Goal: Information Seeking & Learning: Learn about a topic

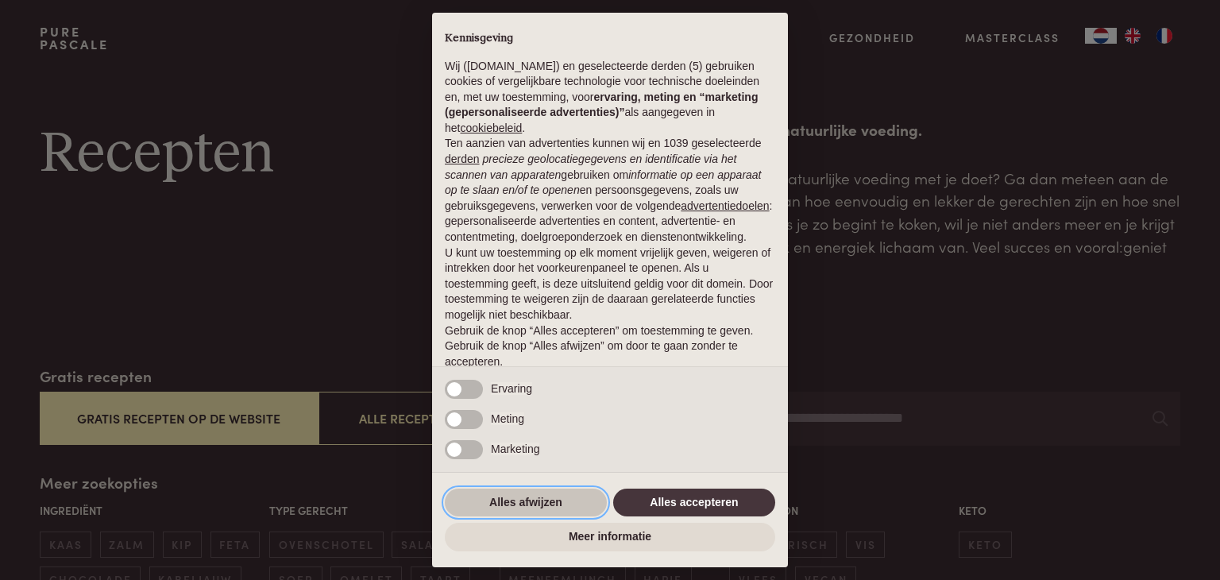
click at [543, 501] on button "Alles afwijzen" at bounding box center [526, 503] width 162 height 29
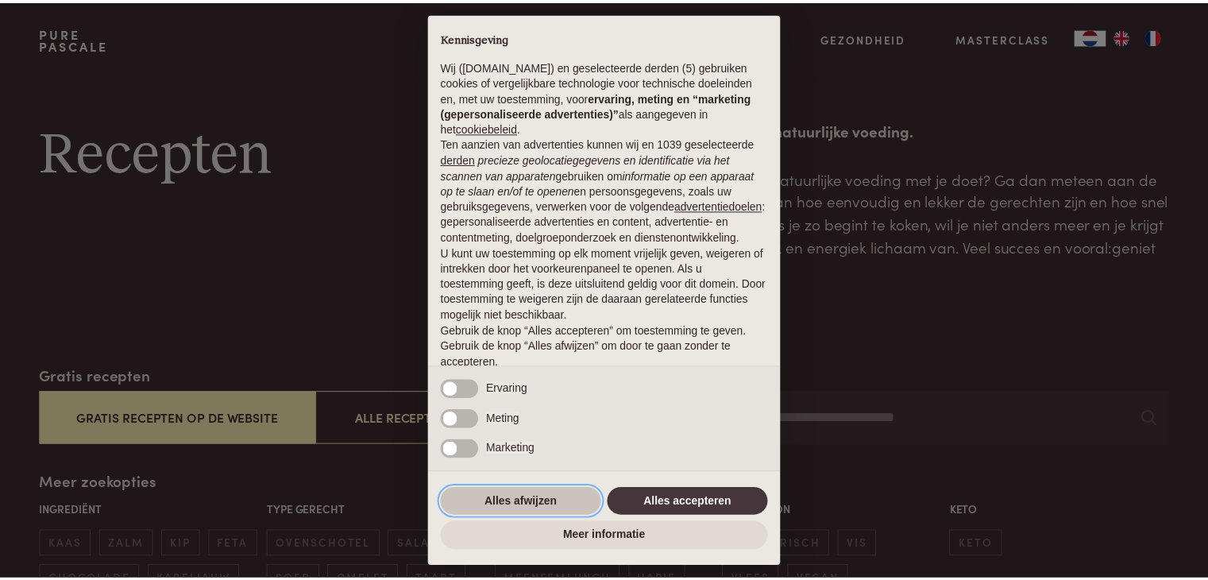
scroll to position [59, 0]
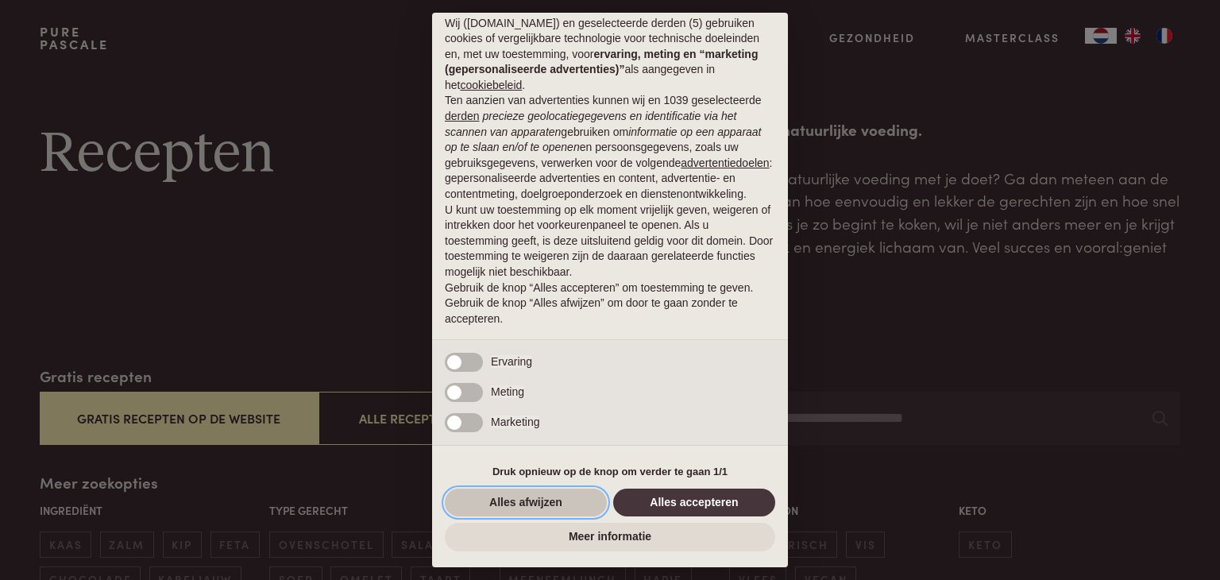
click at [540, 496] on button "Alles afwijzen" at bounding box center [526, 503] width 162 height 29
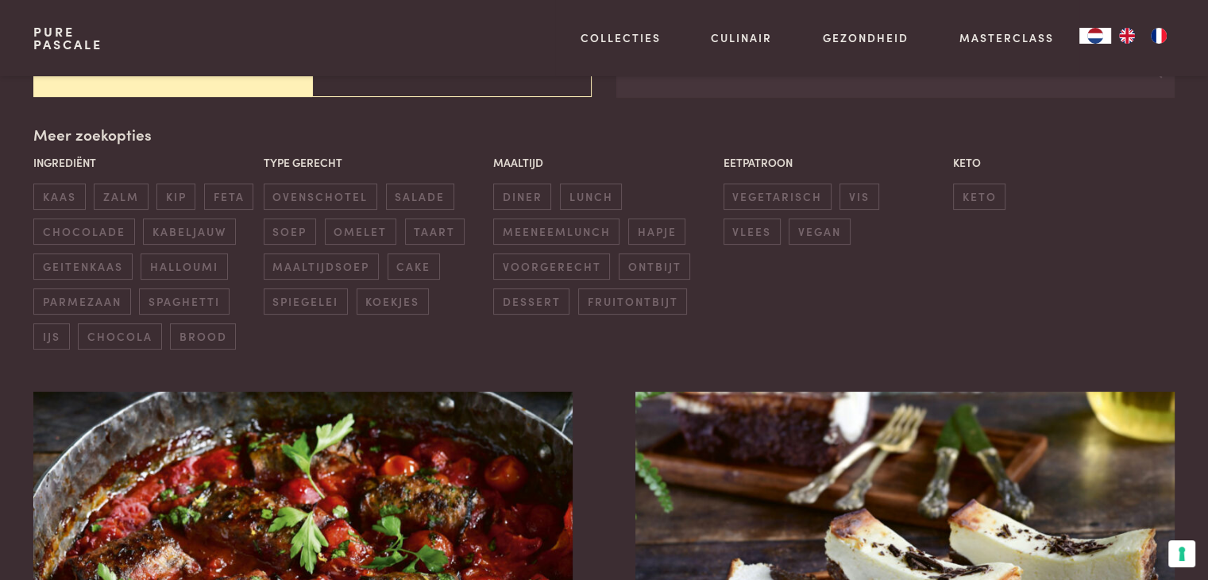
scroll to position [350, 0]
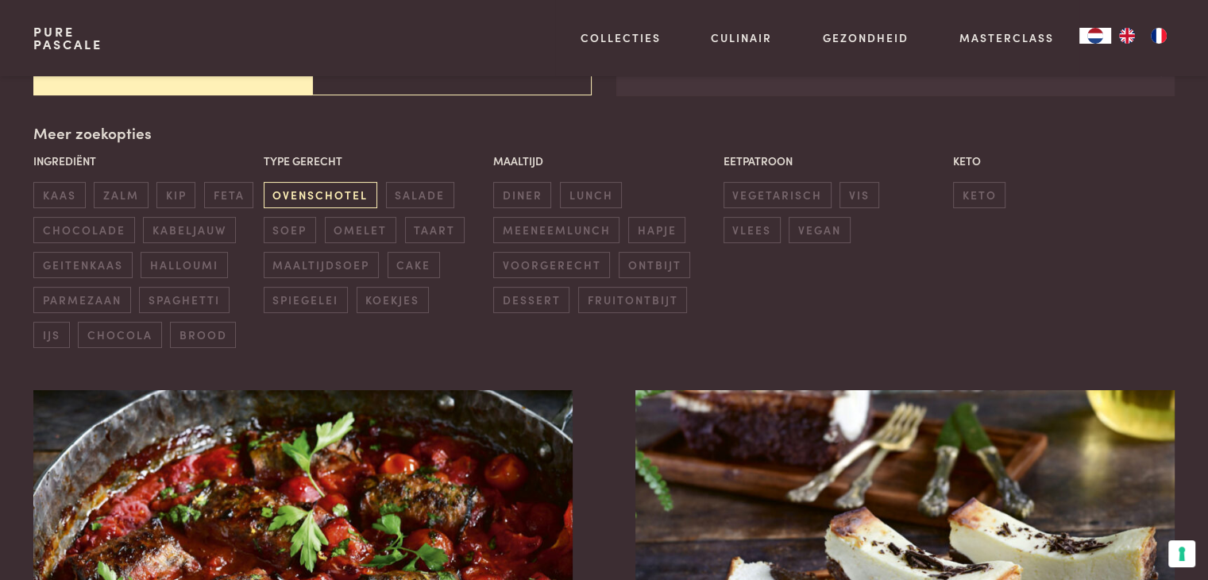
click at [336, 198] on span "ovenschotel" at bounding box center [321, 195] width 114 height 26
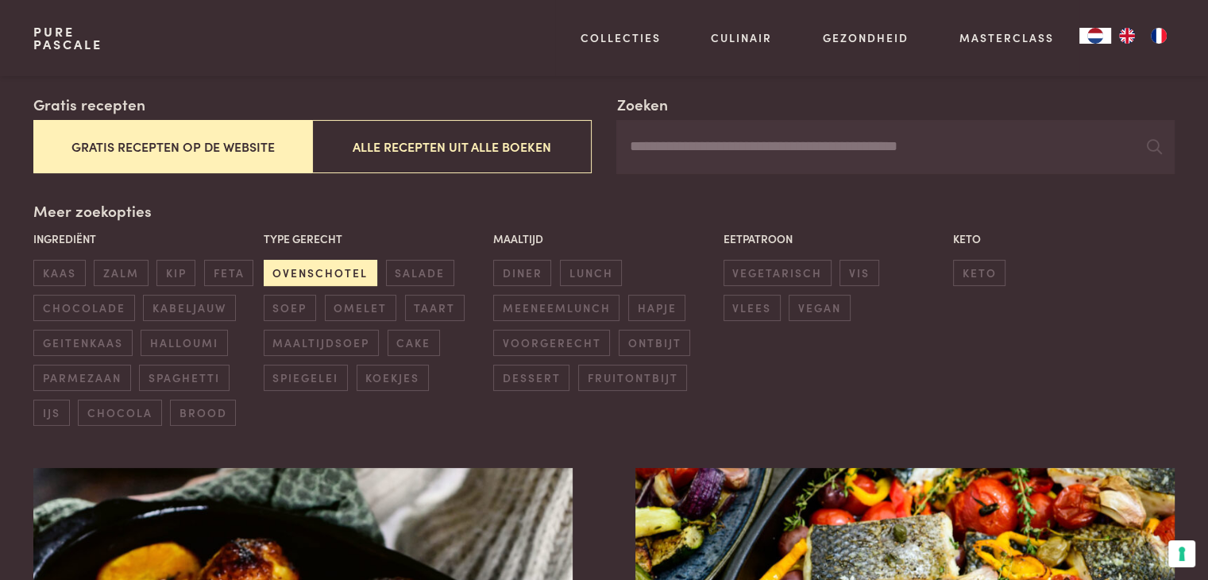
scroll to position [301, 0]
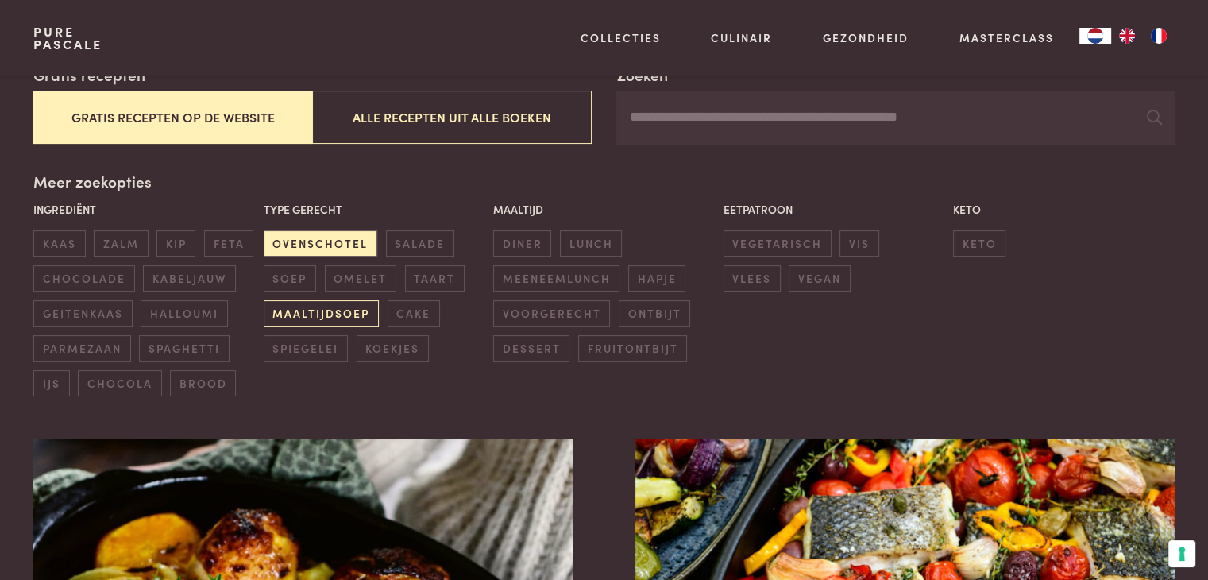
click at [328, 310] on span "maaltijdsoep" at bounding box center [321, 313] width 115 height 26
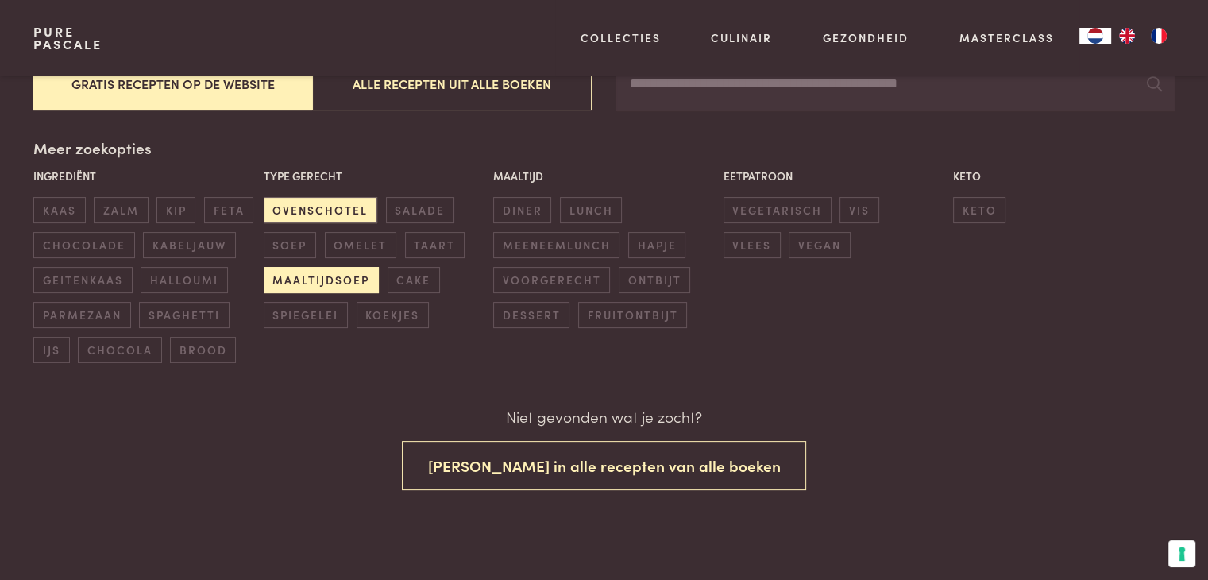
scroll to position [335, 0]
click at [287, 242] on span "soep" at bounding box center [290, 244] width 52 height 26
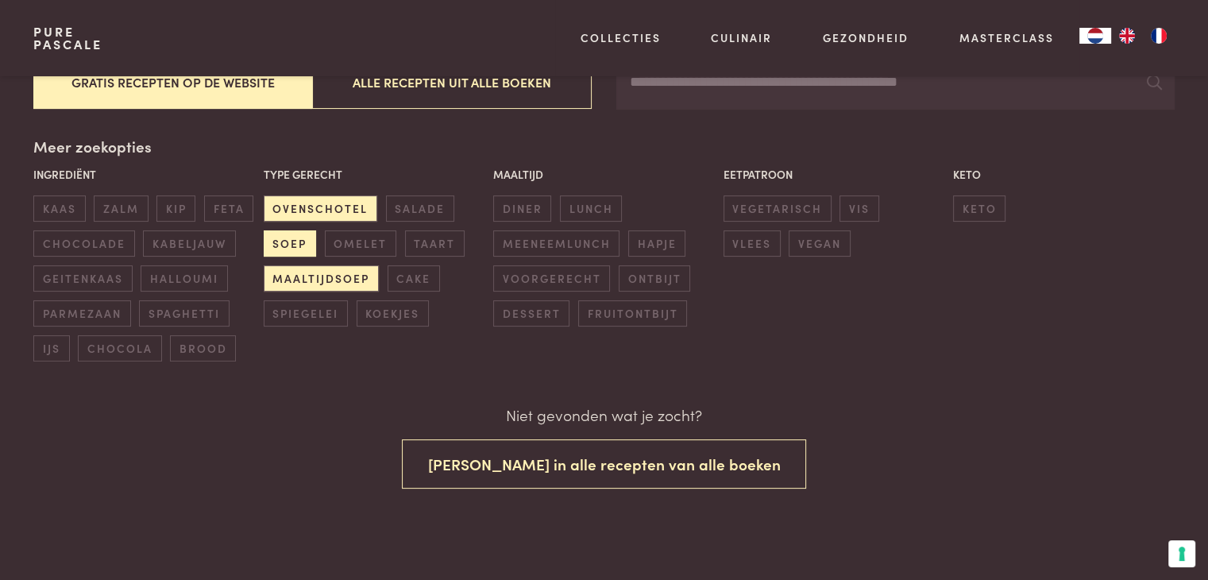
scroll to position [335, 0]
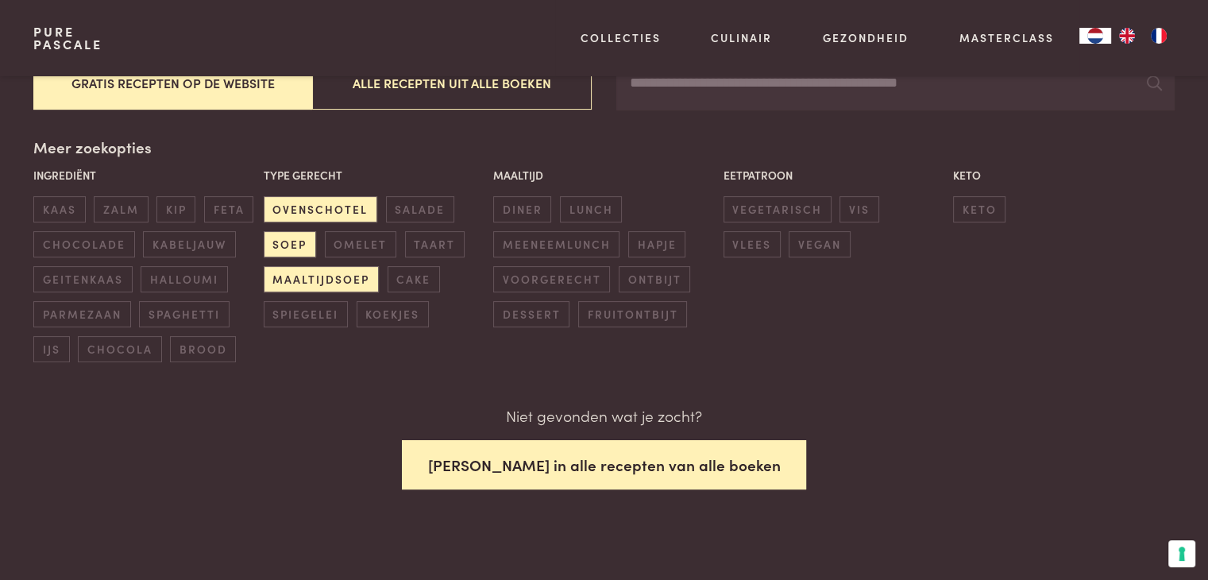
click at [581, 474] on button "Zoek in alle recepten van alle boeken" at bounding box center [604, 465] width 405 height 50
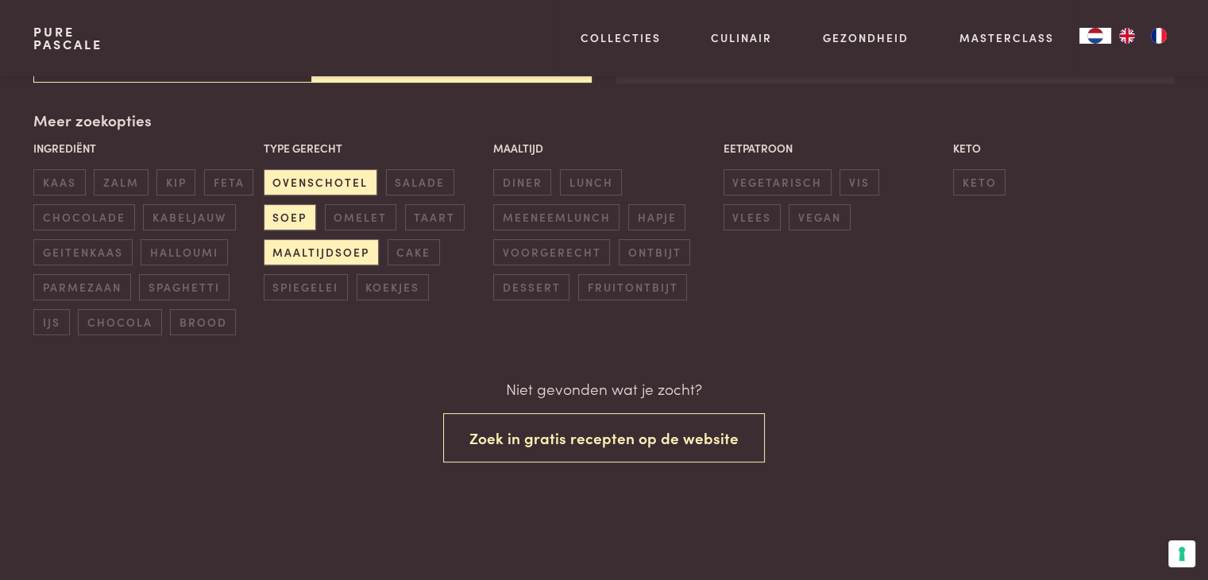
scroll to position [303, 0]
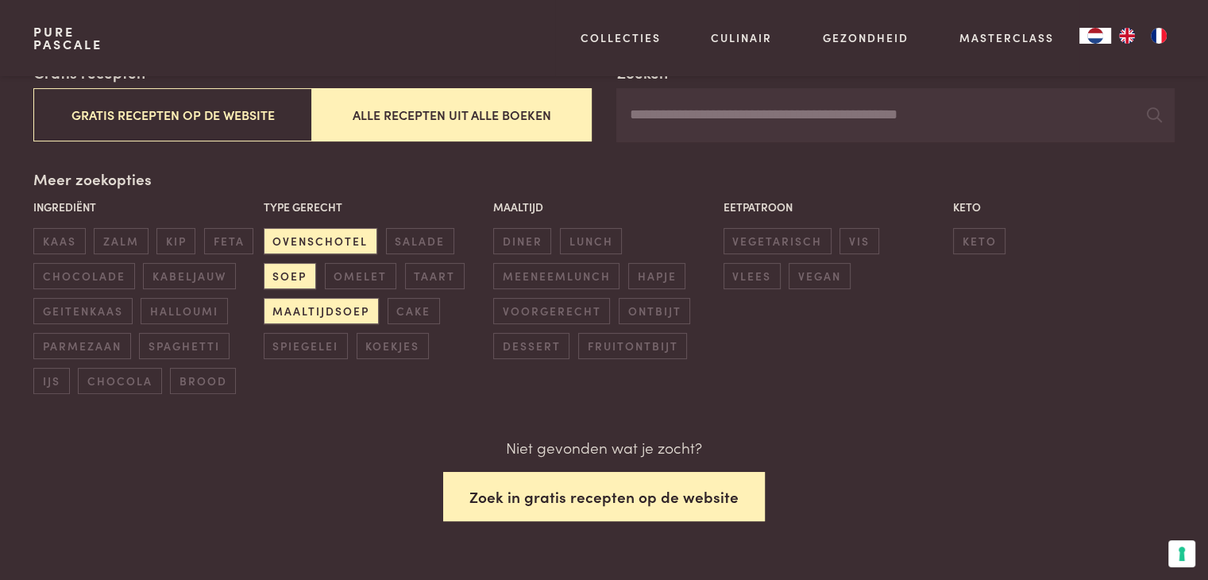
click at [585, 492] on button "Zoek in gratis recepten op de website" at bounding box center [604, 497] width 322 height 50
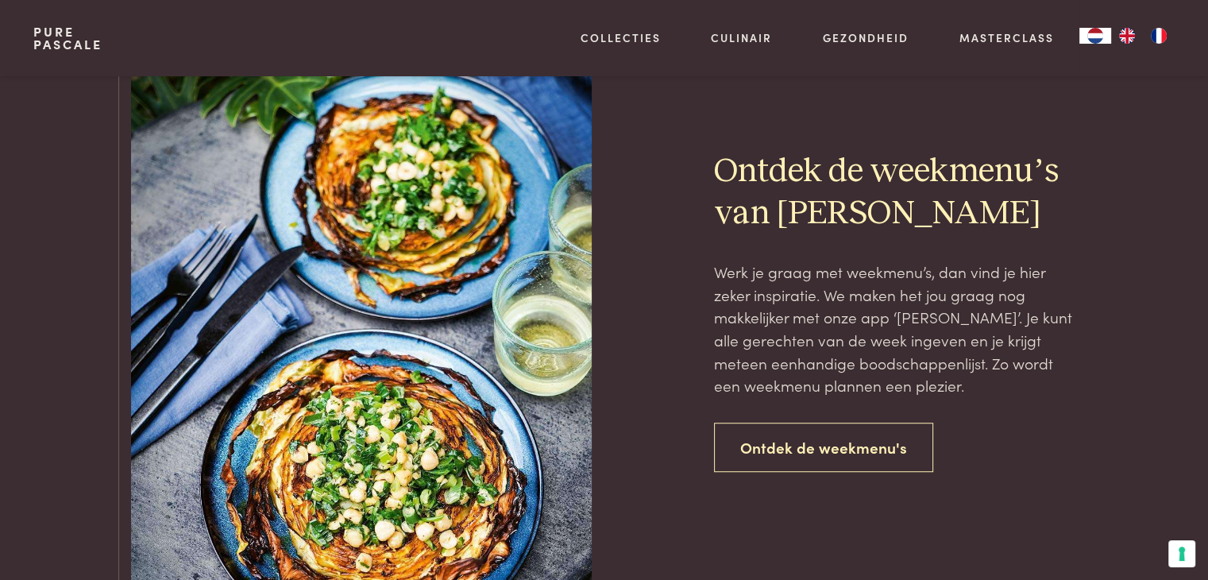
scroll to position [1002, 0]
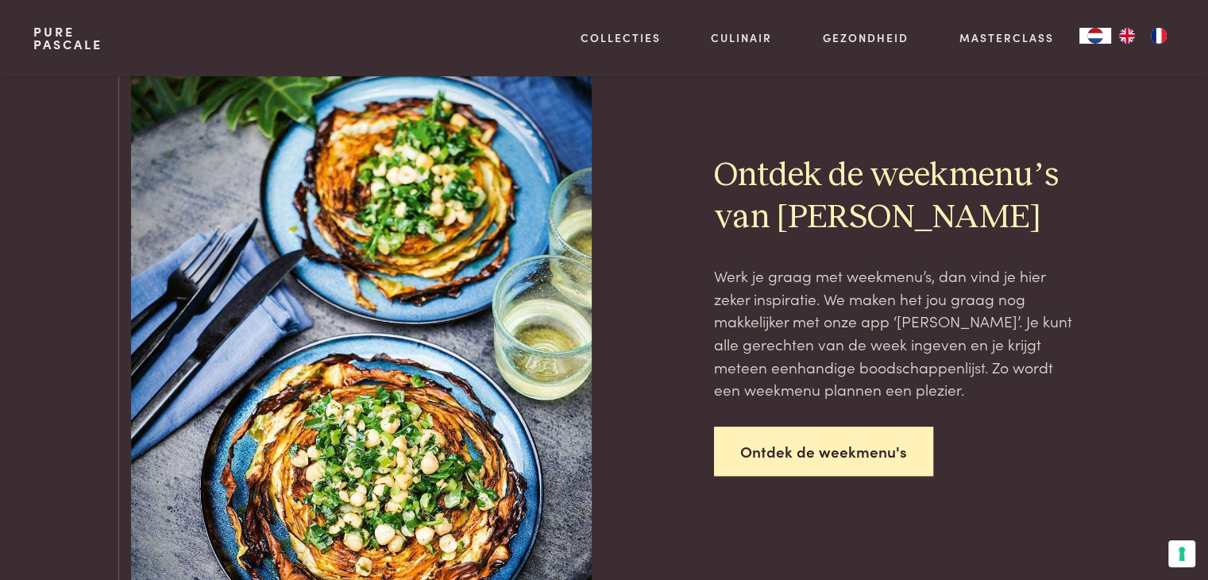
click at [854, 450] on link "Ontdek de weekmenu's" at bounding box center [823, 452] width 219 height 50
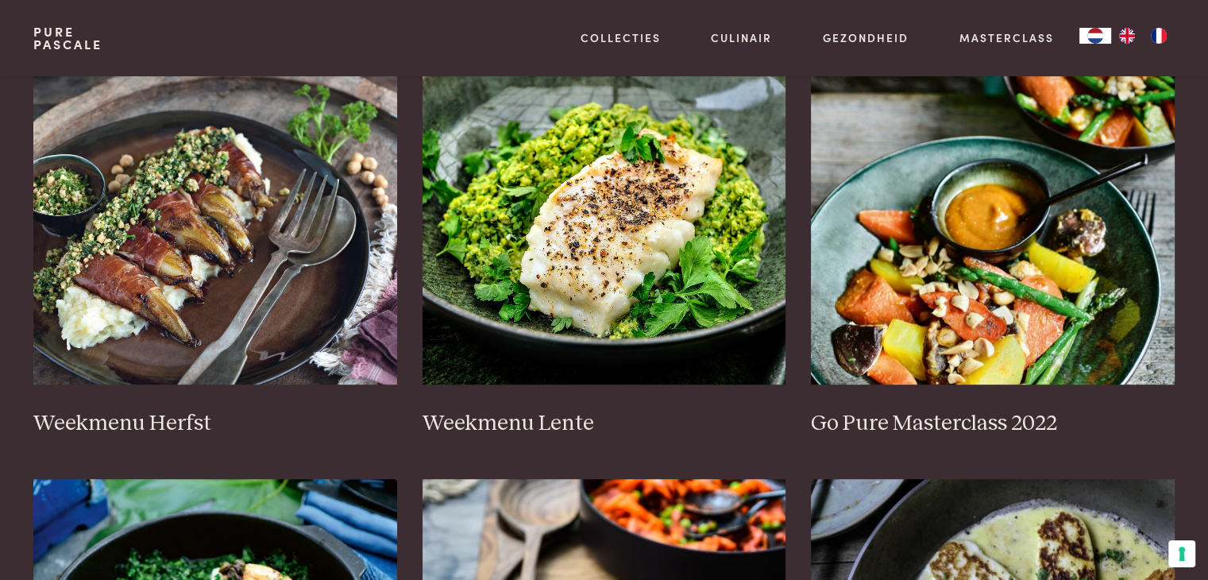
scroll to position [731, 0]
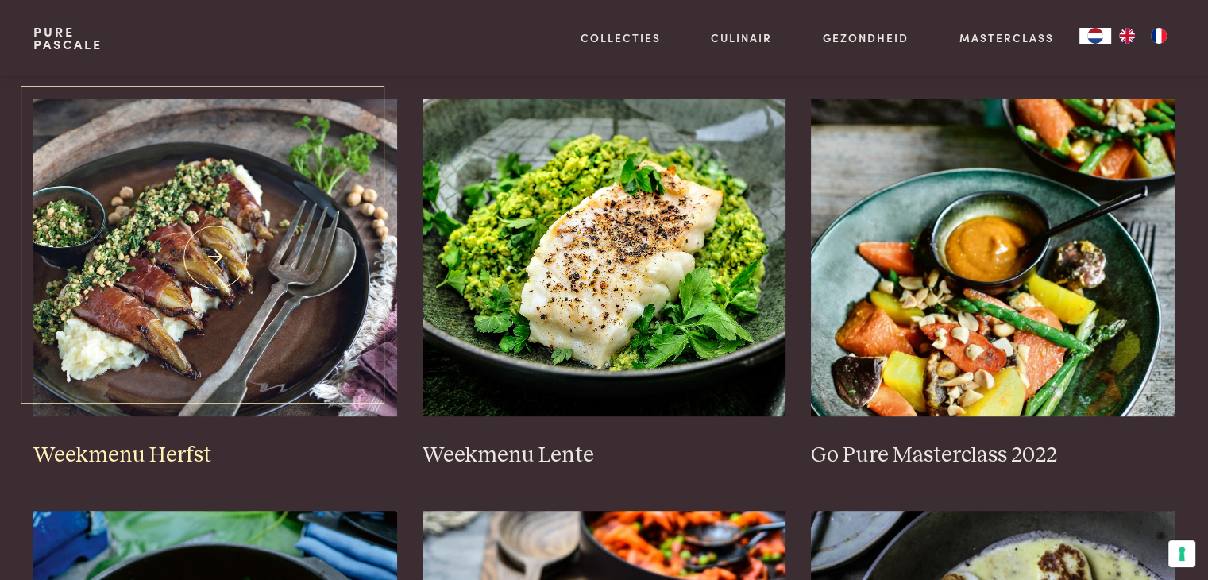
click at [153, 316] on img at bounding box center [215, 257] width 364 height 318
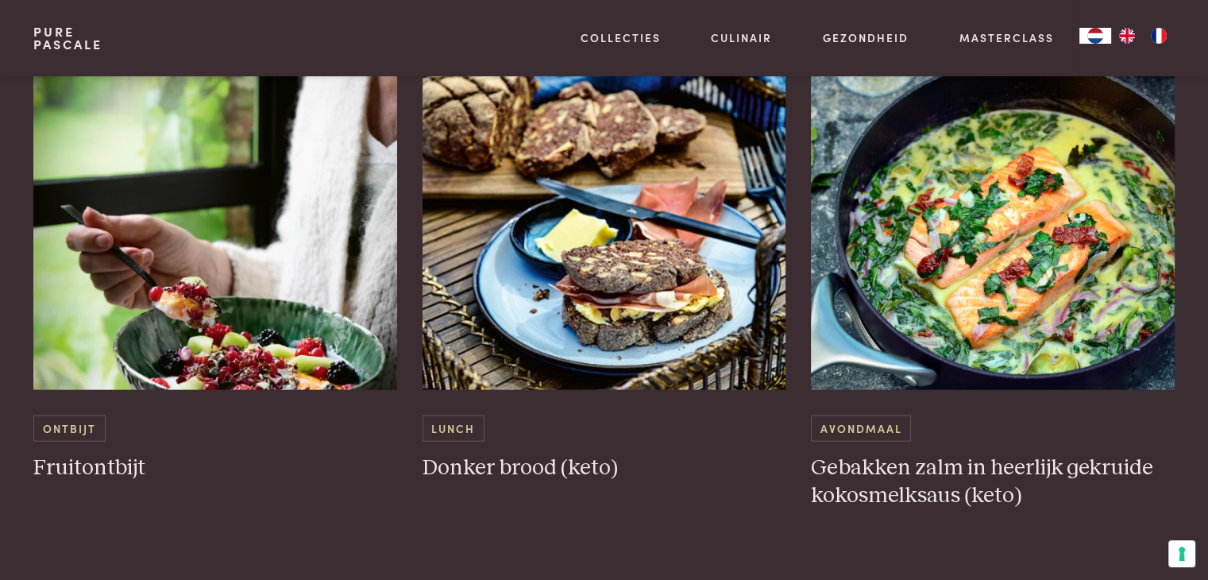
scroll to position [3463, 0]
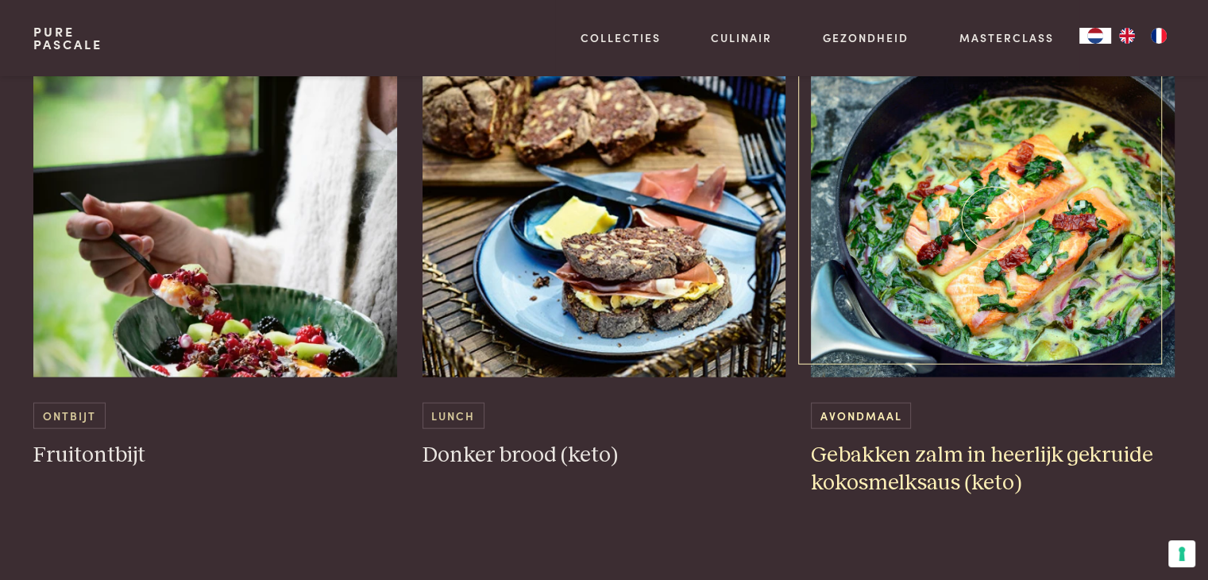
click at [991, 180] on img at bounding box center [993, 219] width 364 height 318
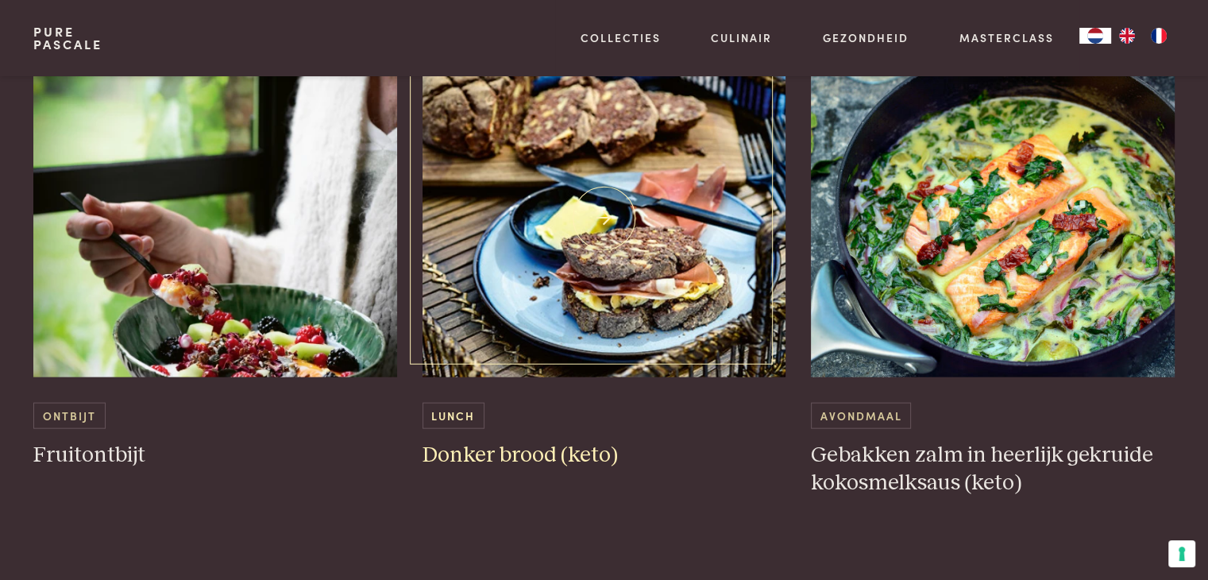
click at [601, 192] on img at bounding box center [605, 219] width 364 height 318
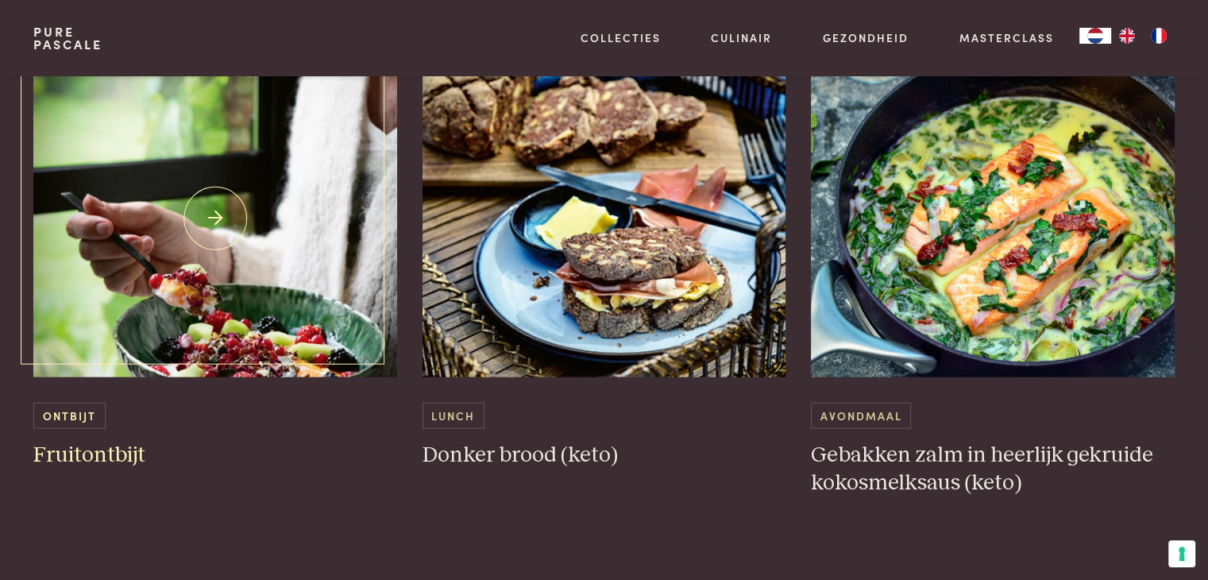
click at [222, 223] on img at bounding box center [215, 219] width 364 height 318
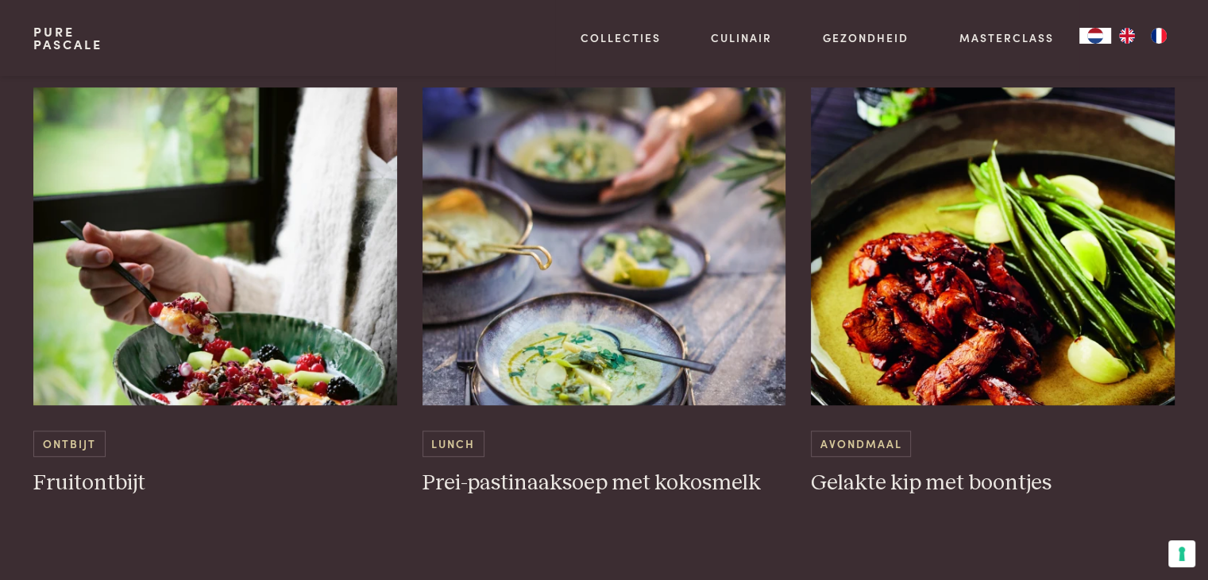
scroll to position [890, 0]
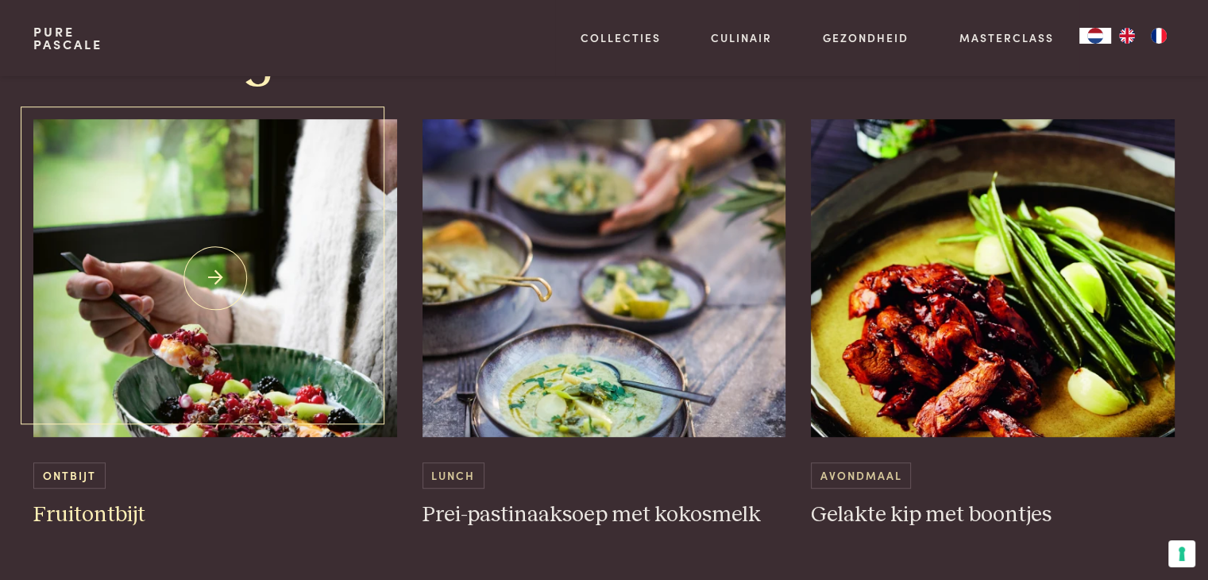
click at [149, 277] on img at bounding box center [215, 278] width 364 height 318
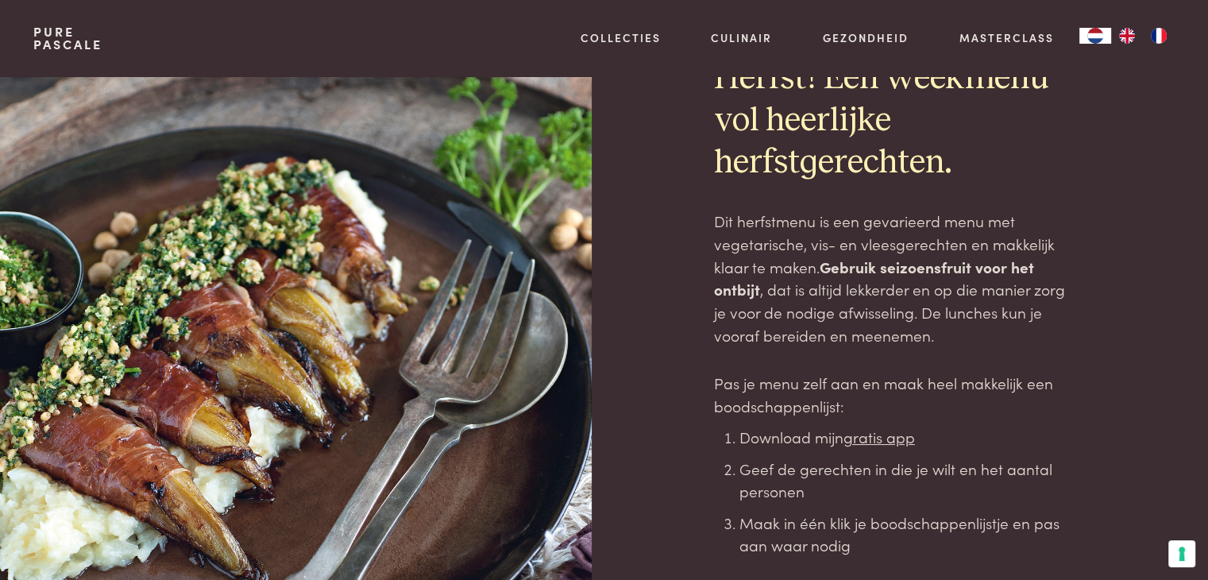
scroll to position [0, 0]
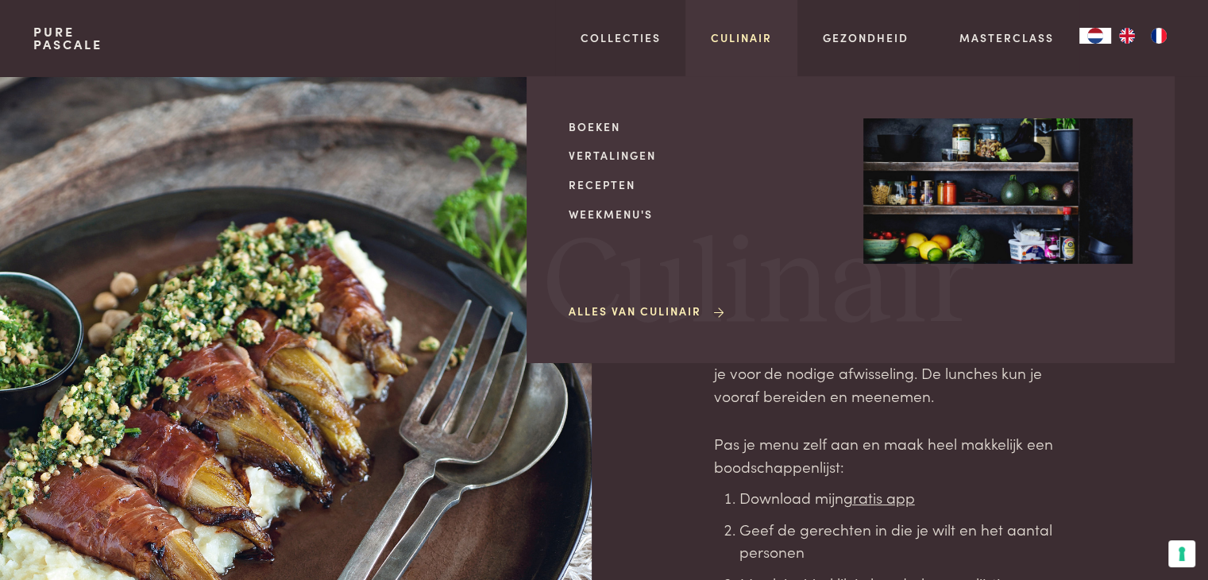
click at [750, 35] on link "Culinair" at bounding box center [741, 37] width 61 height 17
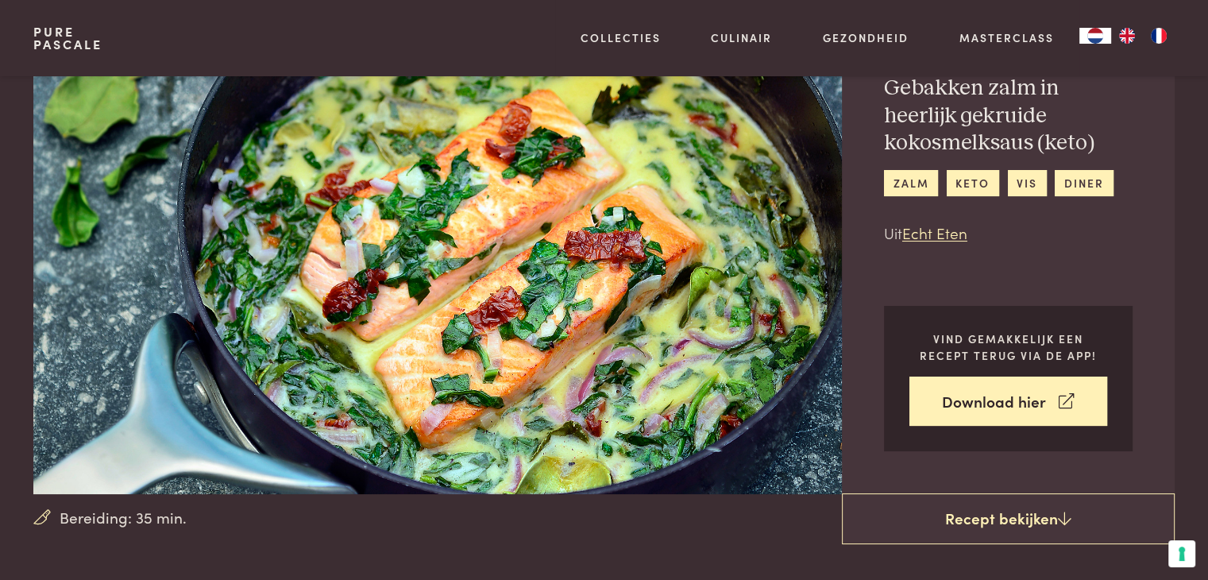
scroll to position [64, 0]
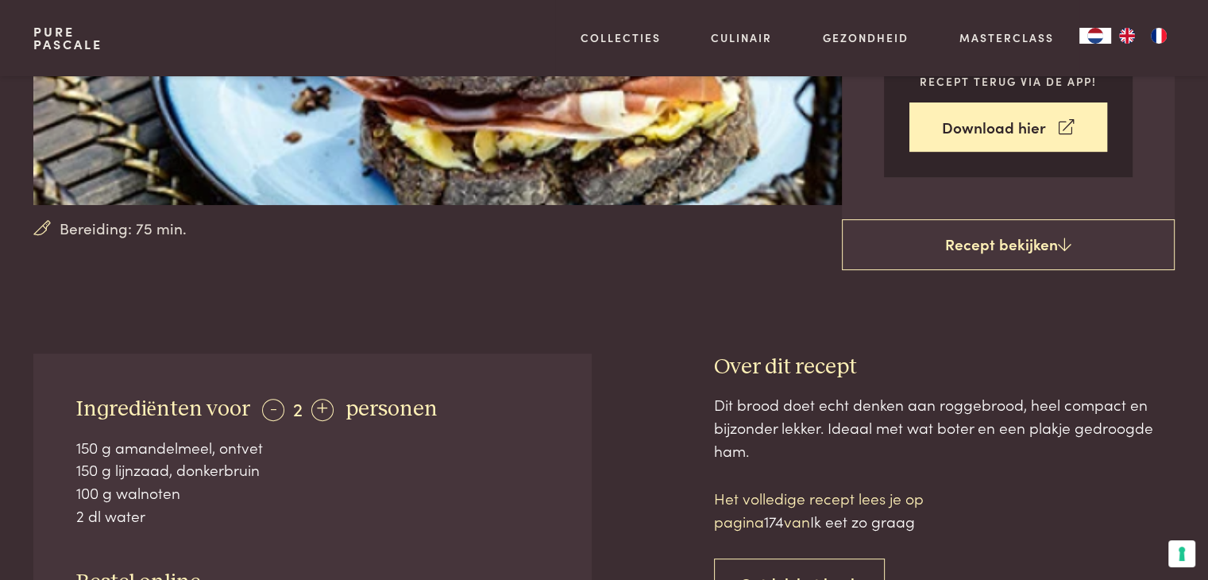
scroll to position [286, 0]
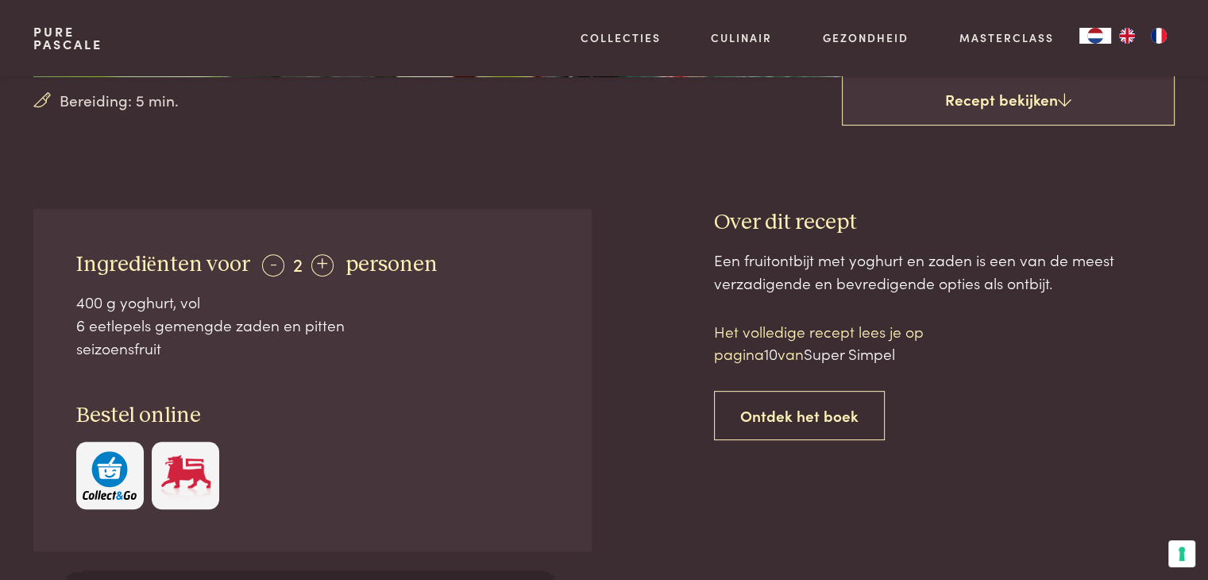
scroll to position [508, 0]
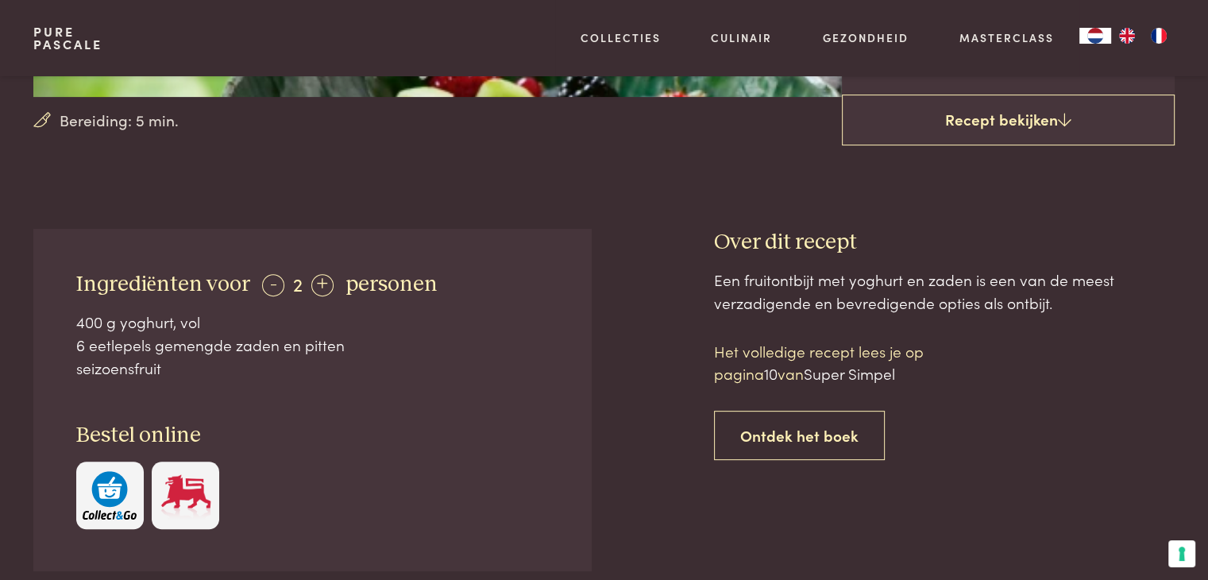
scroll to position [699, 0]
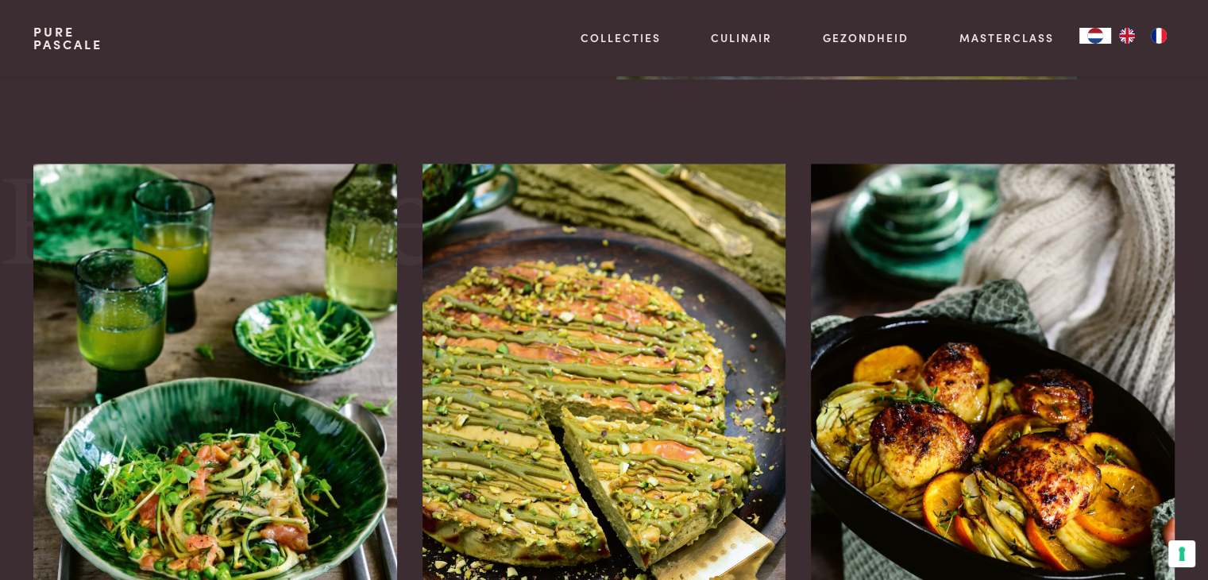
scroll to position [1112, 0]
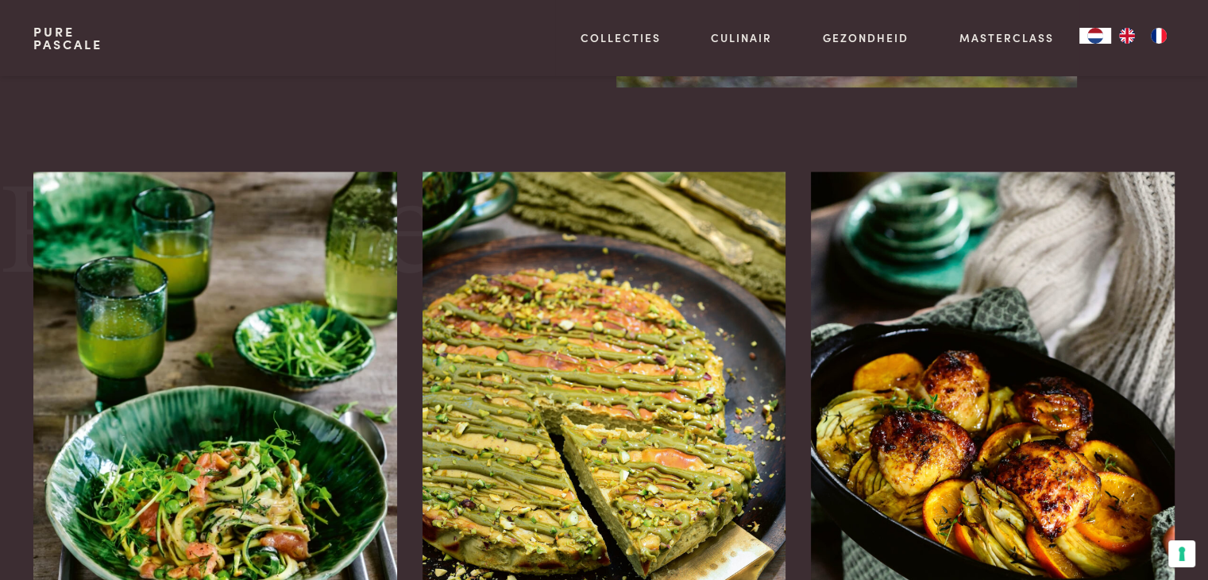
click at [68, 44] on link "Pure Pascale" at bounding box center [67, 37] width 69 height 25
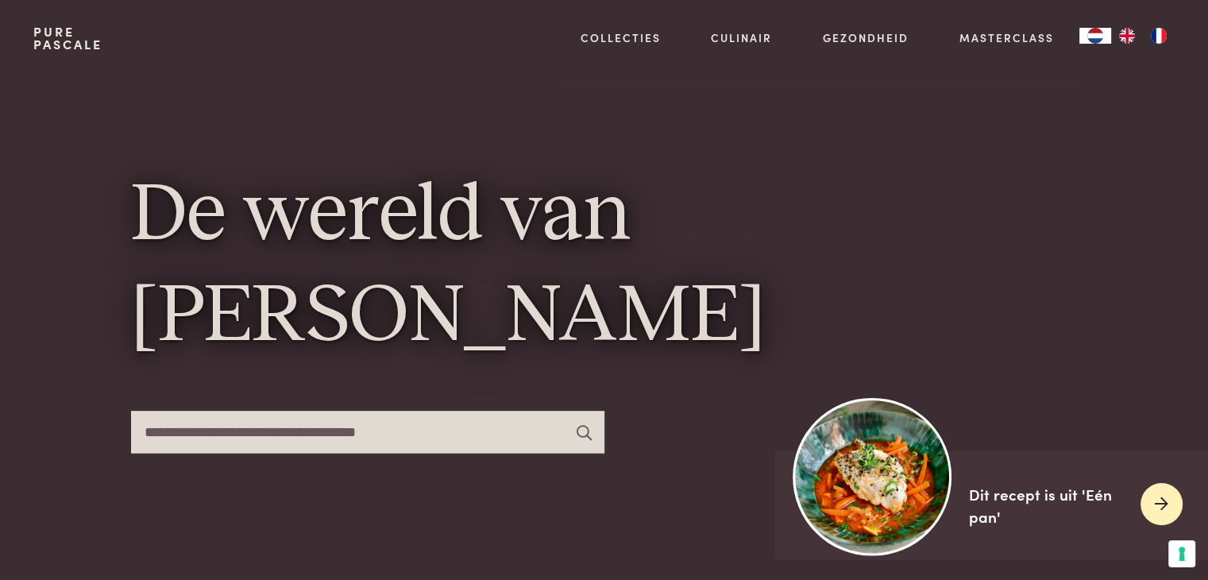
click at [1162, 509] on icon at bounding box center [1162, 503] width 14 height 23
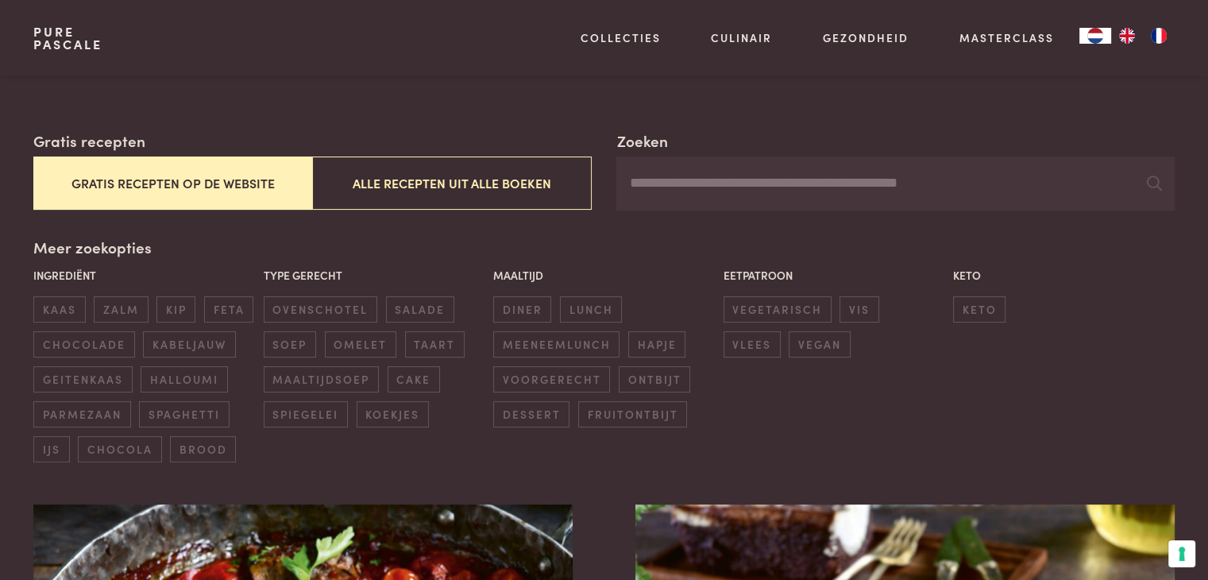
scroll to position [286, 0]
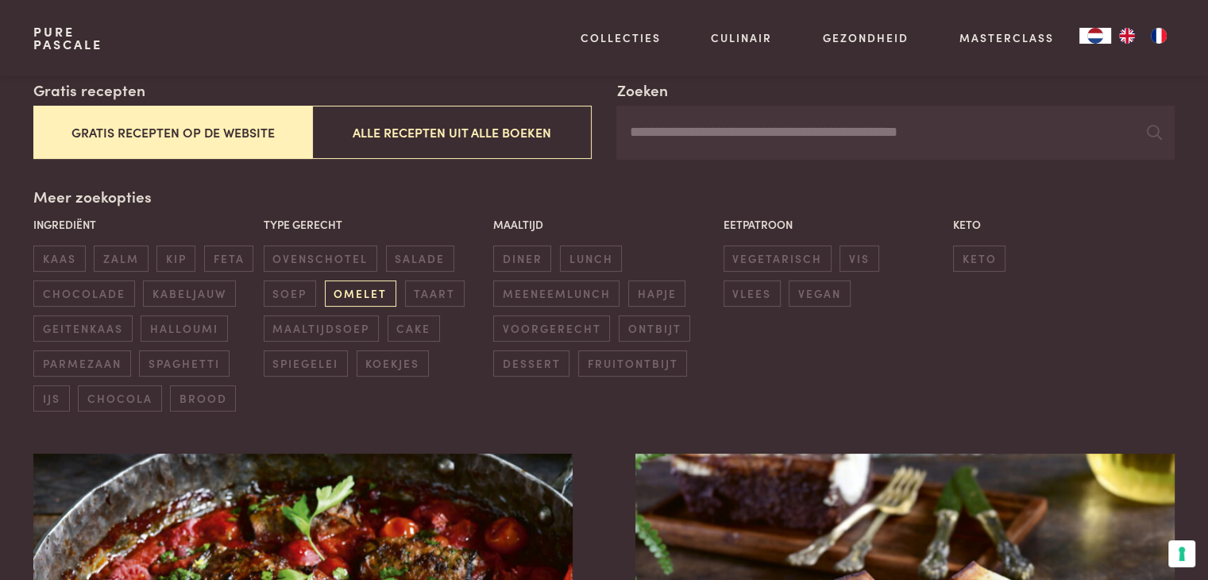
click at [373, 299] on span "omelet" at bounding box center [360, 293] width 71 height 26
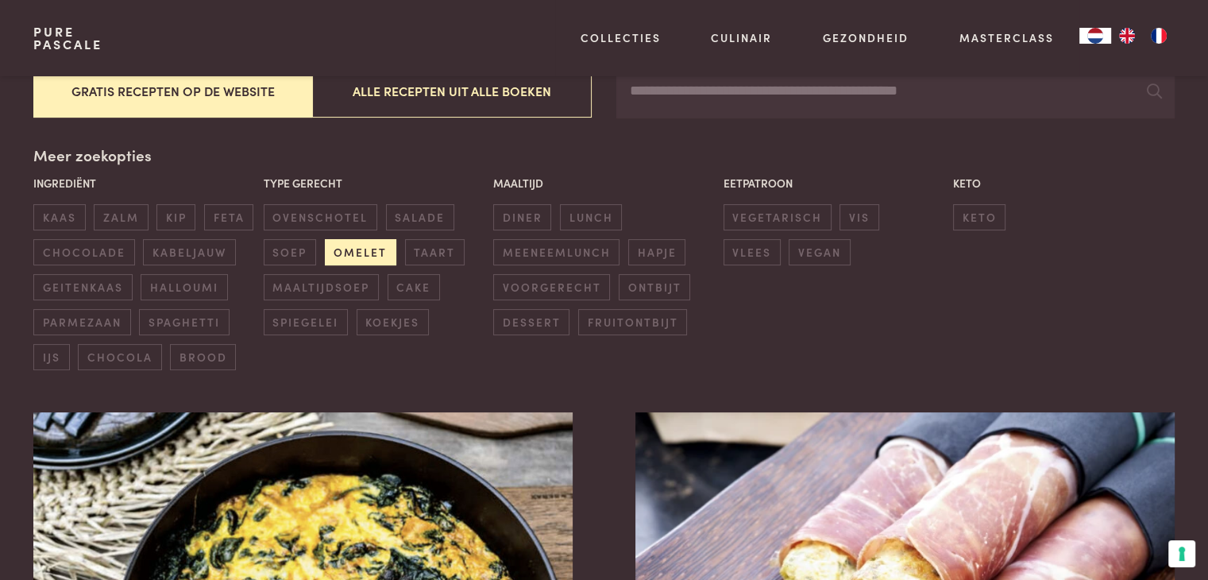
scroll to position [333, 0]
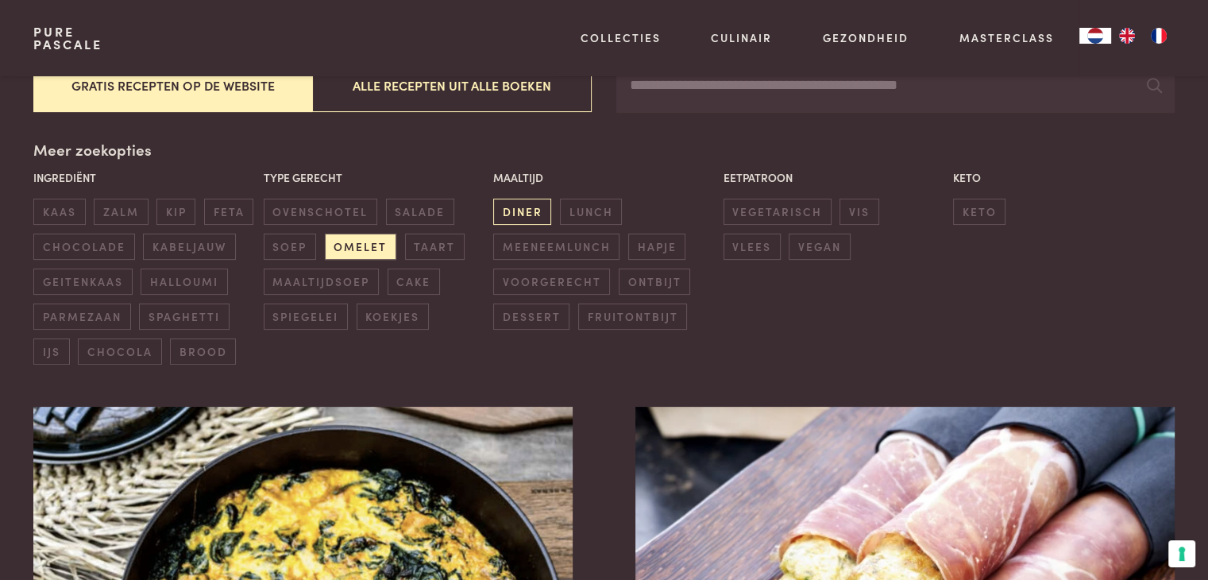
click at [540, 207] on span "diner" at bounding box center [522, 212] width 58 height 26
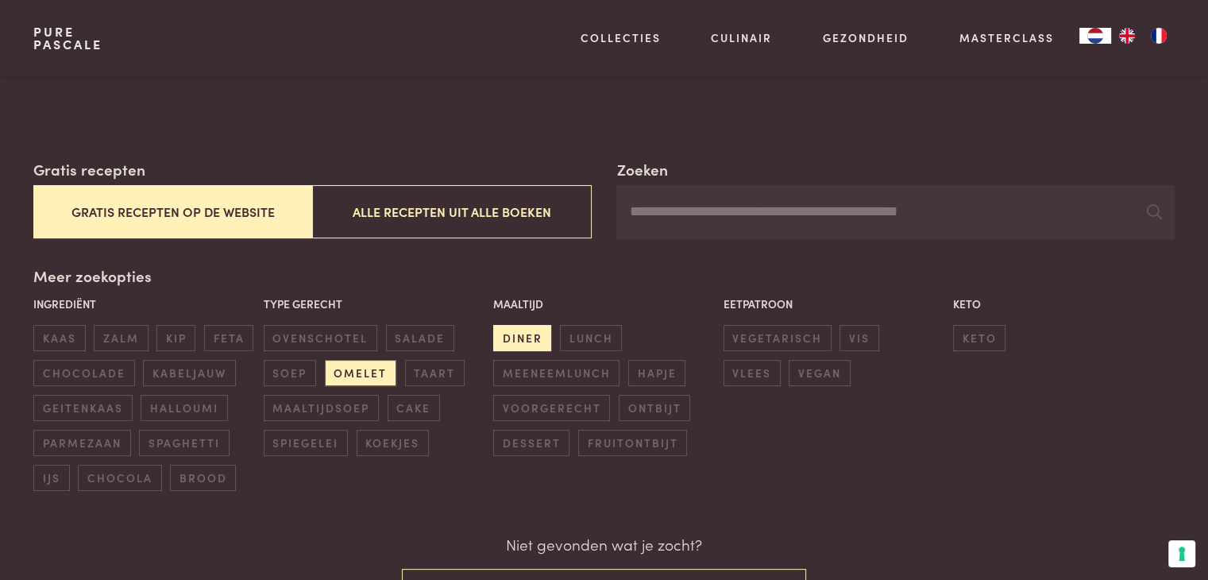
scroll to position [222, 0]
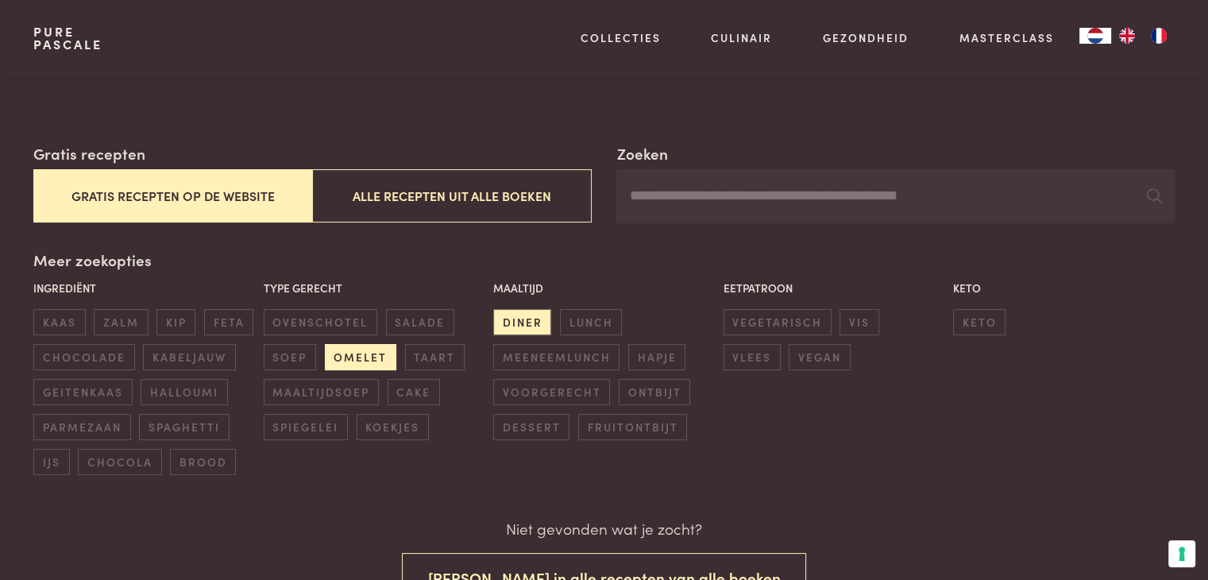
click at [359, 357] on span "omelet" at bounding box center [360, 357] width 71 height 26
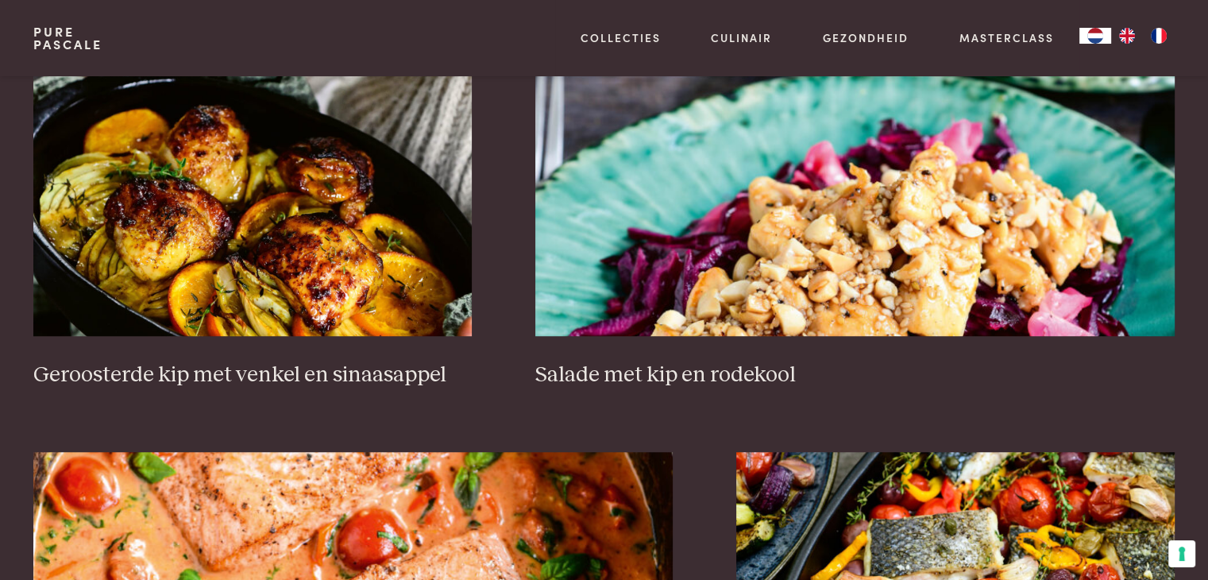
scroll to position [1159, 0]
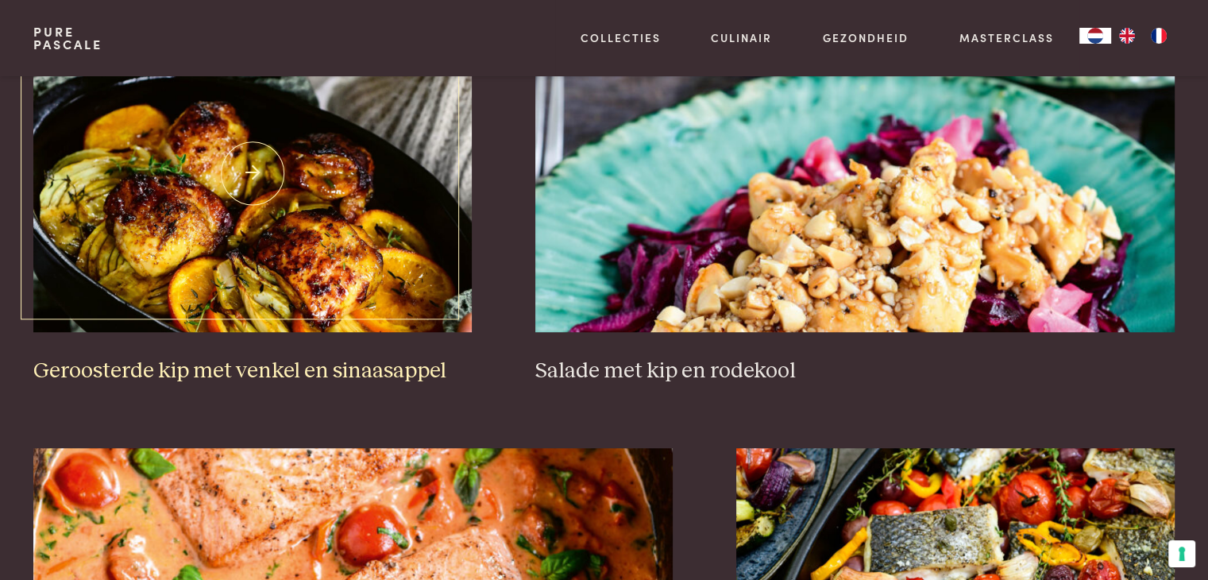
click at [272, 184] on img at bounding box center [252, 173] width 438 height 318
